Goal: Task Accomplishment & Management: Use online tool/utility

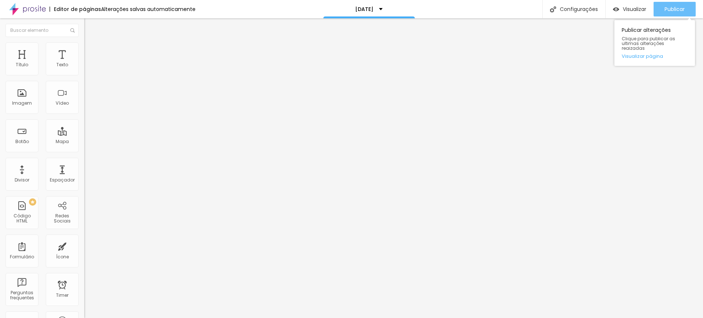
click at [675, 8] on span "Publicar" at bounding box center [674, 9] width 20 height 6
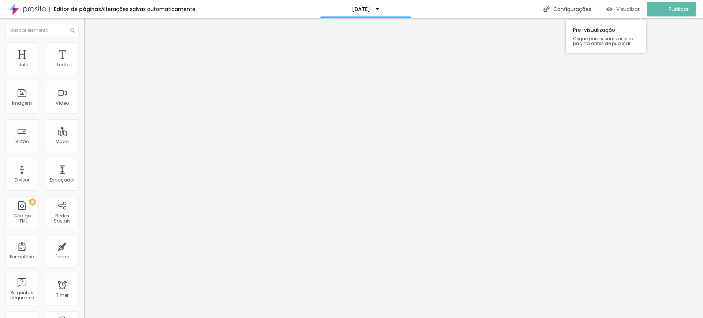
click at [624, 7] on span "Visualizar" at bounding box center [627, 9] width 23 height 6
click at [88, 106] on icon "button" at bounding box center [89, 104] width 3 height 3
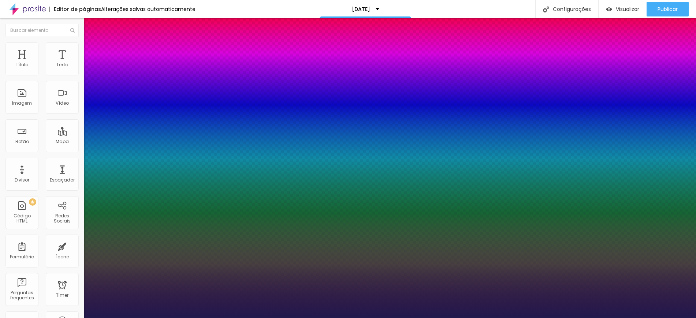
type input "6"
type input "4"
type input "0"
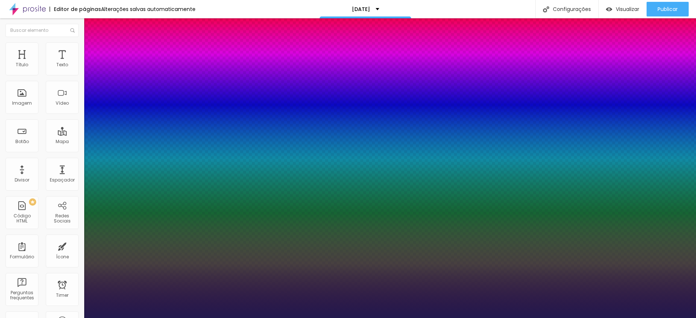
type input "0"
drag, startPoint x: 97, startPoint y: 242, endPoint x: 89, endPoint y: 242, distance: 8.4
type input "0"
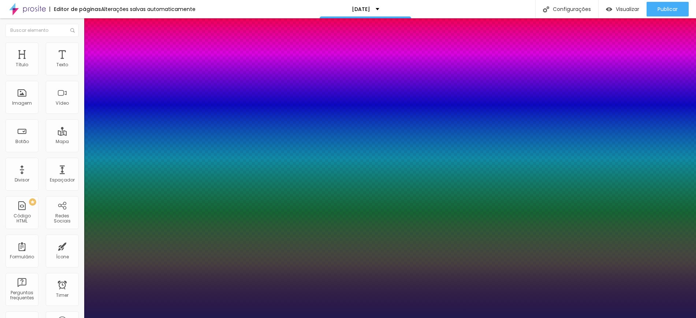
type input "26"
type input "25"
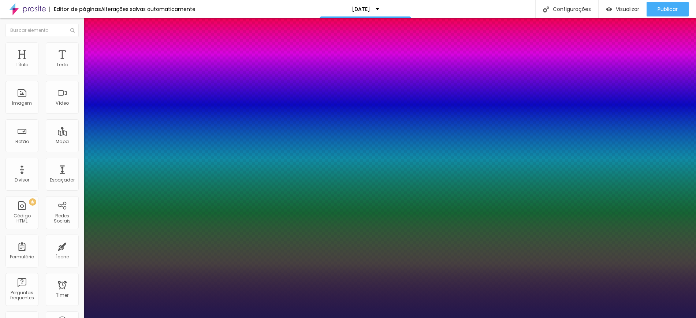
drag, startPoint x: 94, startPoint y: 223, endPoint x: 88, endPoint y: 223, distance: 5.9
click at [138, 318] on div at bounding box center [348, 318] width 696 height 0
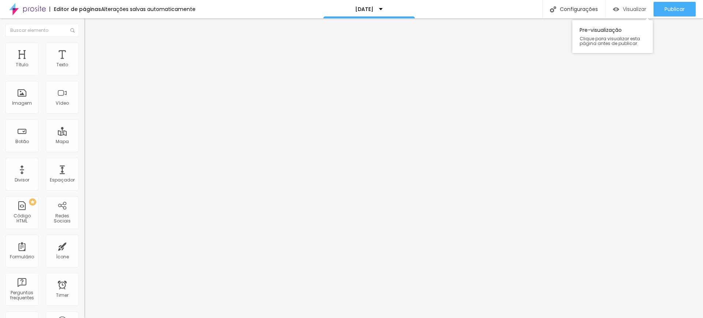
click at [637, 7] on span "Visualizar" at bounding box center [634, 9] width 23 height 6
click at [87, 107] on icon "button" at bounding box center [89, 104] width 4 height 4
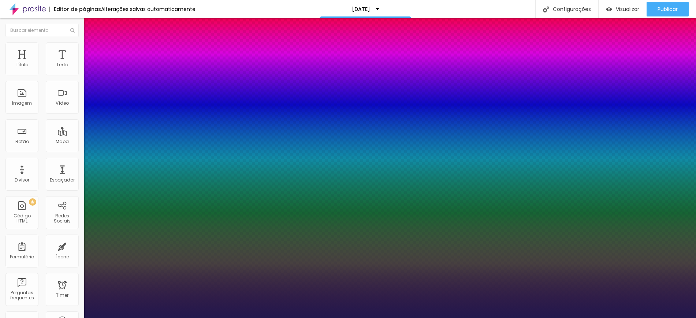
type input "24"
click at [508, 318] on div at bounding box center [348, 318] width 696 height 0
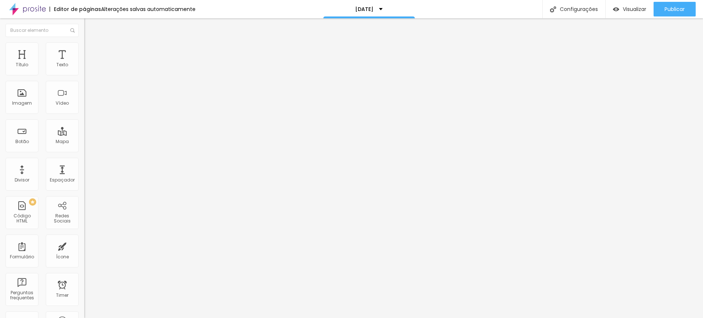
click at [84, 109] on button "button" at bounding box center [89, 105] width 10 height 8
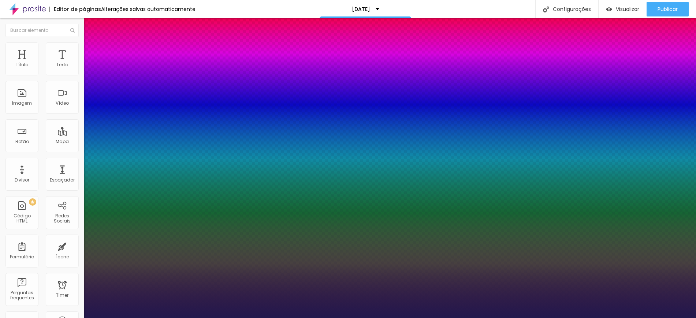
type input "22"
type input "23"
type input "24"
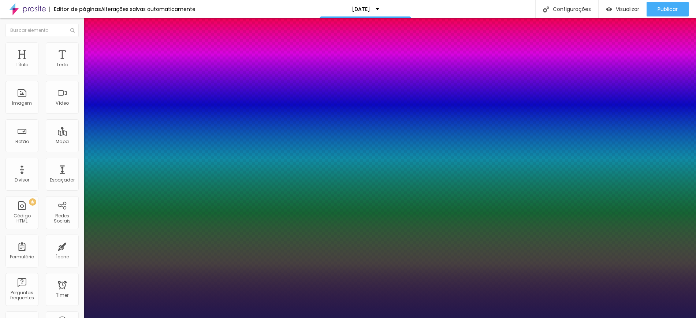
type input "24"
click at [441, 318] on div at bounding box center [348, 318] width 696 height 0
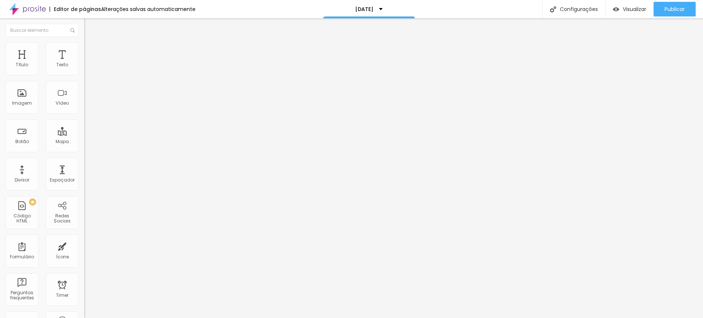
click at [88, 106] on icon "button" at bounding box center [89, 104] width 3 height 3
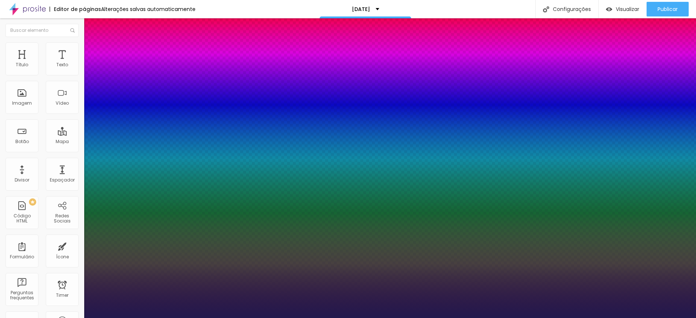
click at [627, 318] on div at bounding box center [348, 318] width 696 height 0
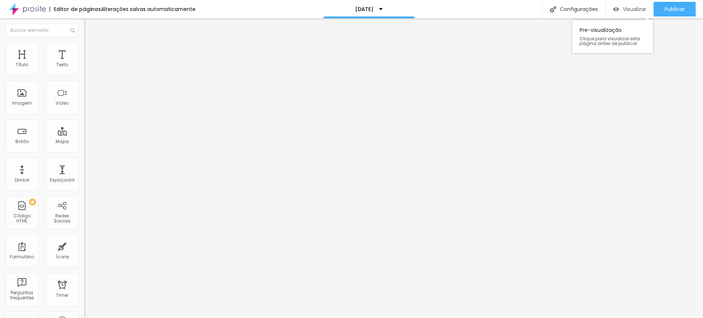
click at [634, 9] on span "Visualizar" at bounding box center [634, 9] width 23 height 6
click at [87, 107] on icon "button" at bounding box center [89, 104] width 4 height 4
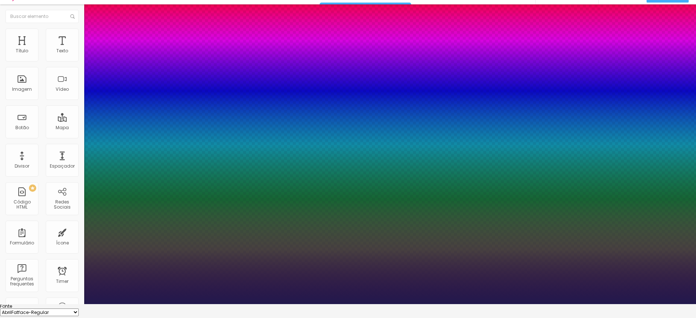
scroll to position [22, 0]
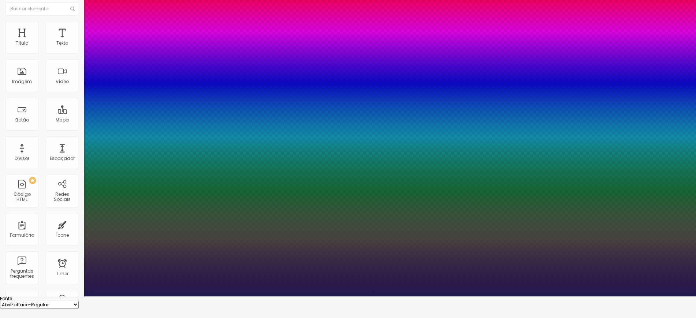
type input "23"
click at [624, 296] on div at bounding box center [348, 296] width 696 height 0
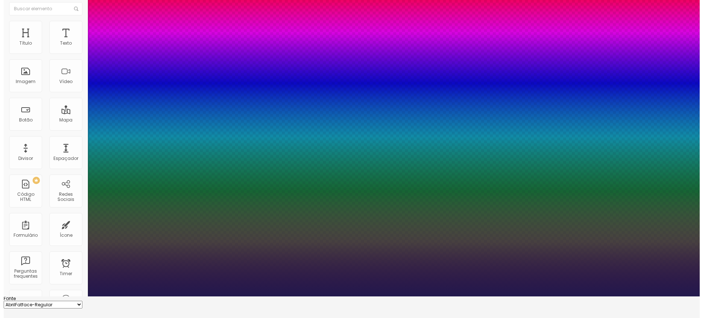
scroll to position [0, 0]
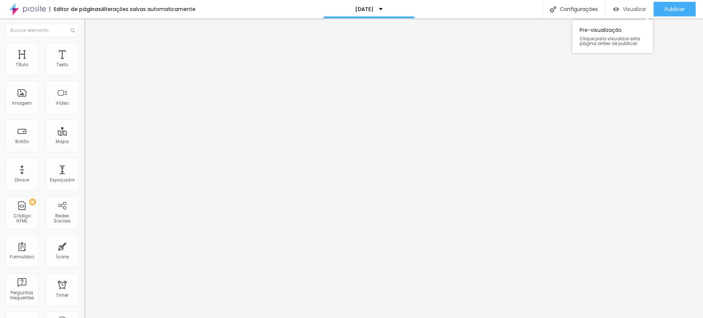
click at [628, 8] on span "Visualizar" at bounding box center [634, 9] width 23 height 6
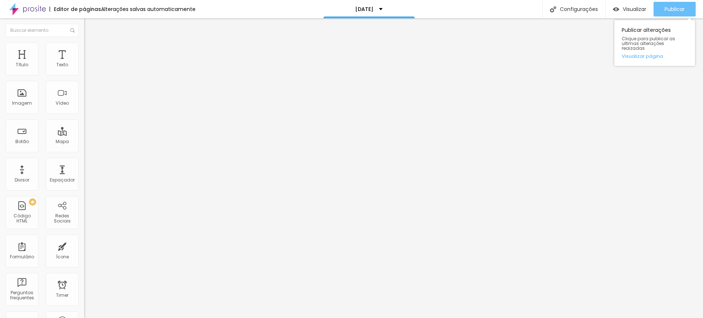
click at [664, 6] on span "Publicar" at bounding box center [674, 9] width 20 height 6
click at [675, 8] on span "Publicar" at bounding box center [674, 9] width 20 height 6
